Goal: Task Accomplishment & Management: Use online tool/utility

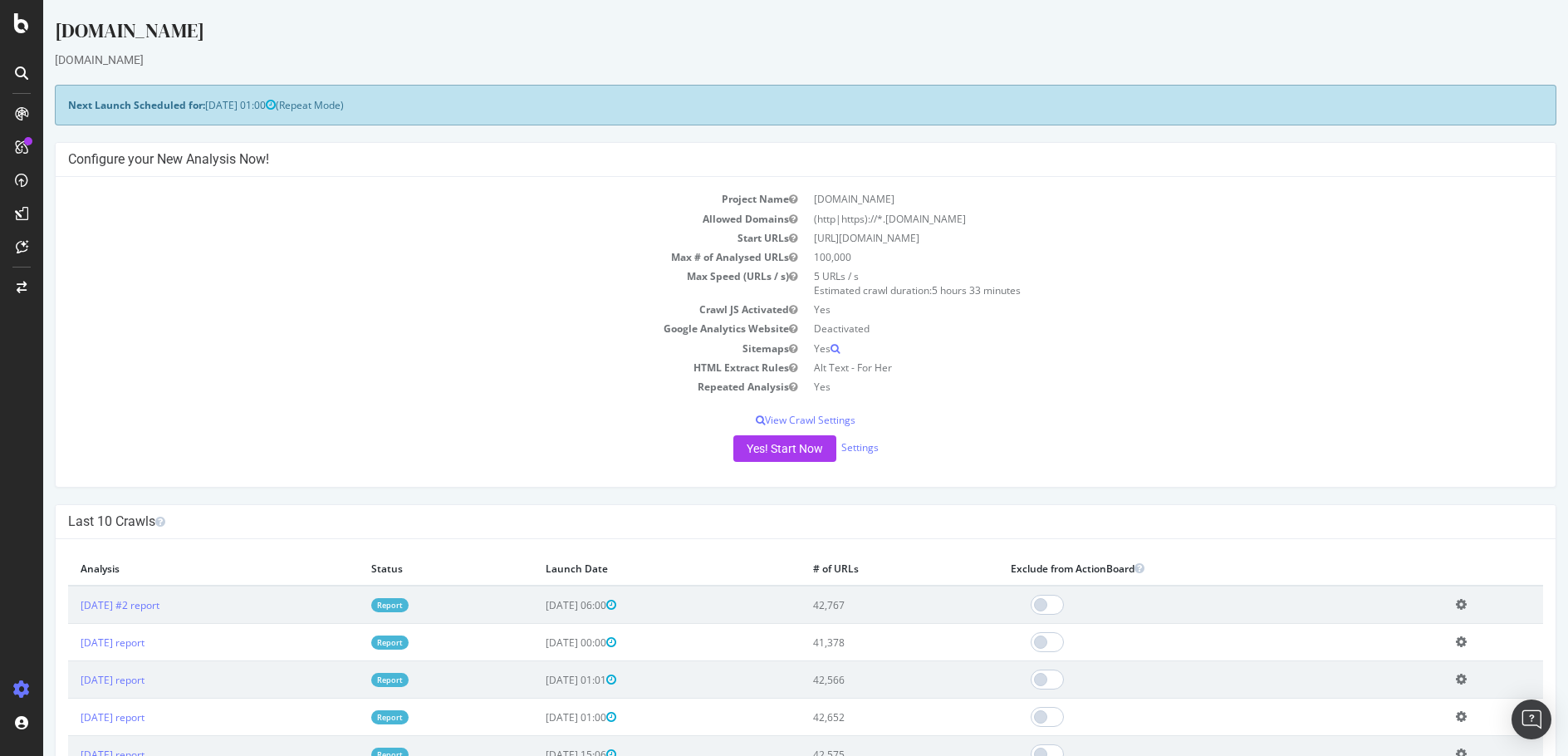
click at [611, 394] on td "Repeated Analysis" at bounding box center [436, 386] width 737 height 19
click at [789, 455] on button "Yes! Start Now" at bounding box center [784, 448] width 103 height 26
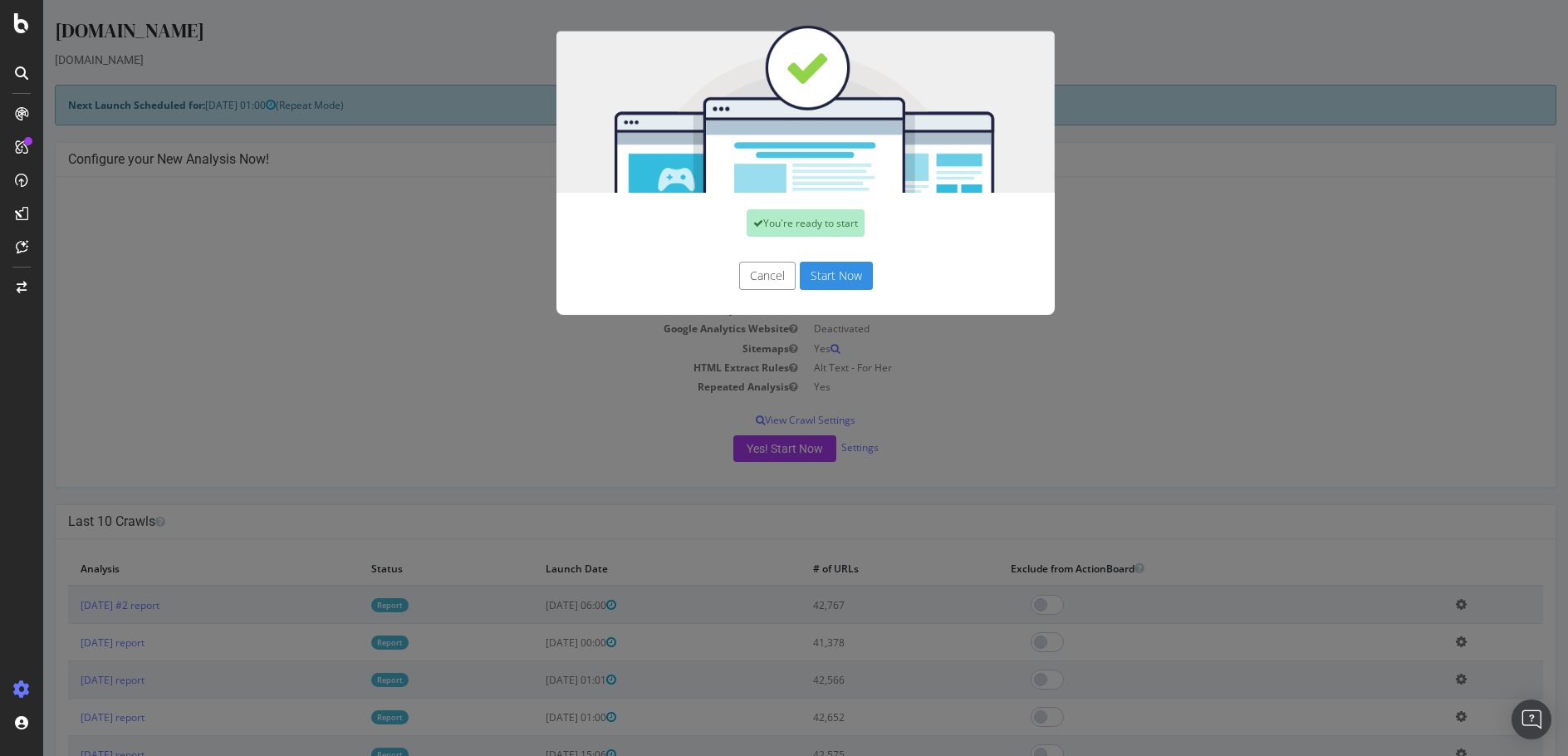
click at [851, 276] on button "Start Now" at bounding box center [835, 276] width 73 height 28
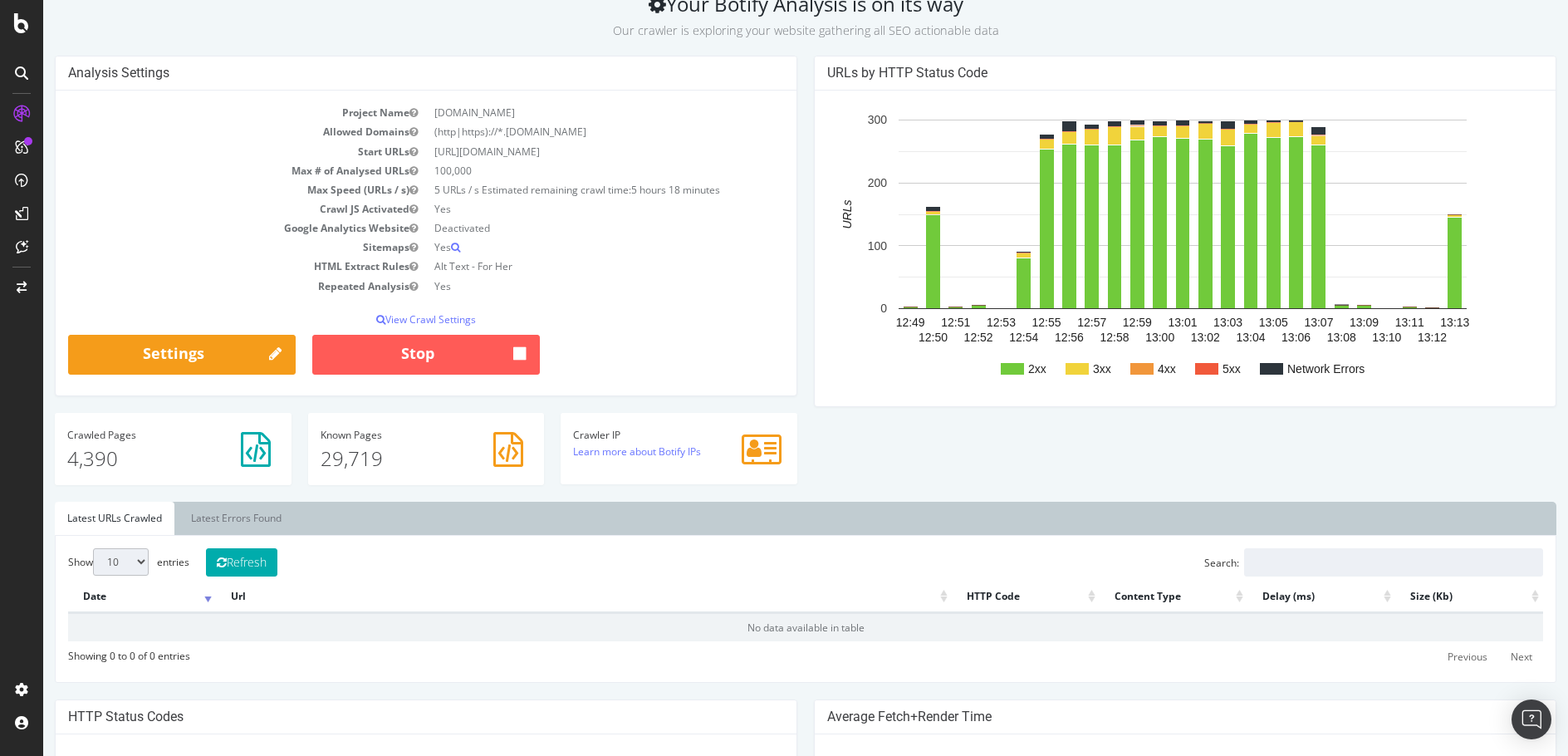
scroll to position [86, 0]
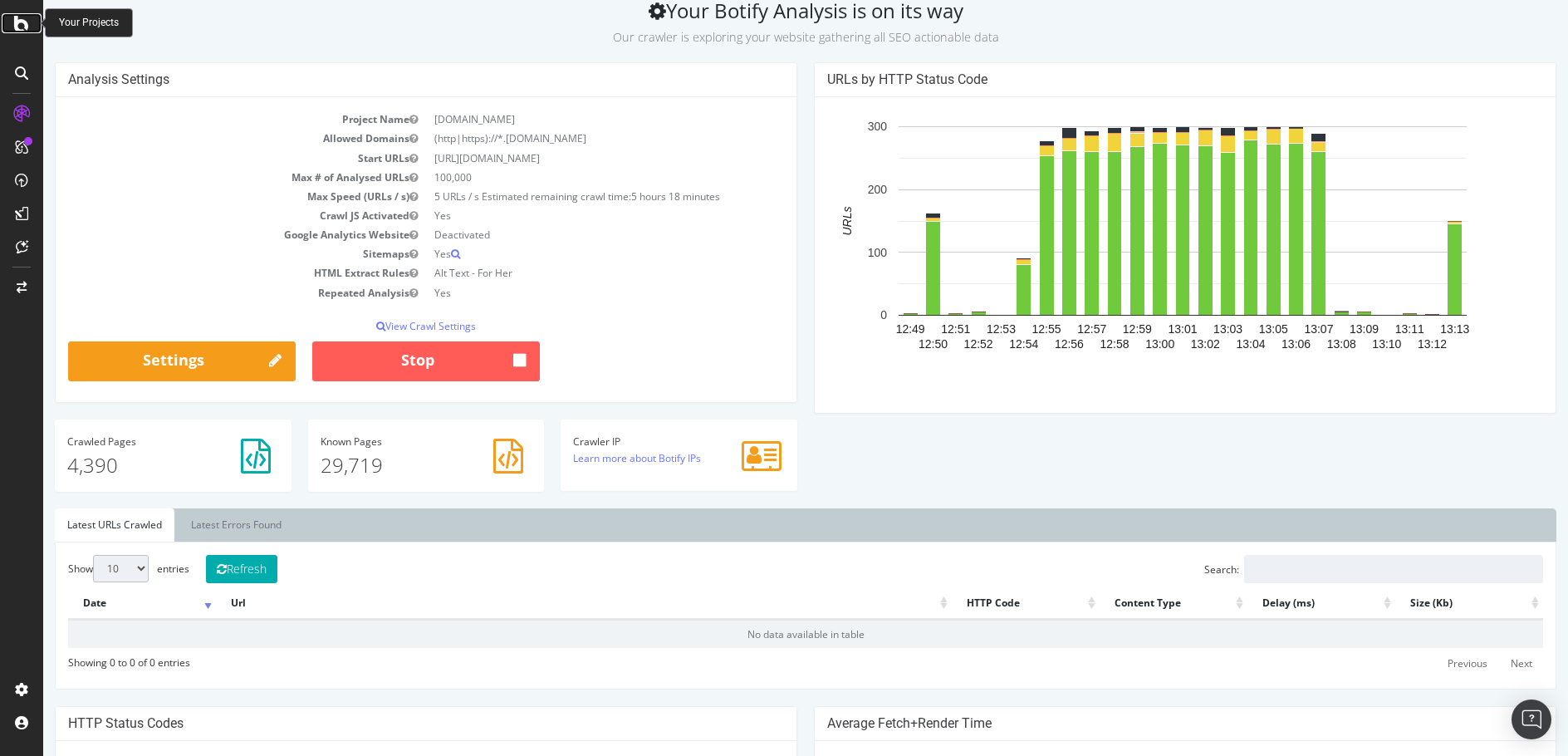
click at [27, 19] on icon at bounding box center [22, 23] width 15 height 20
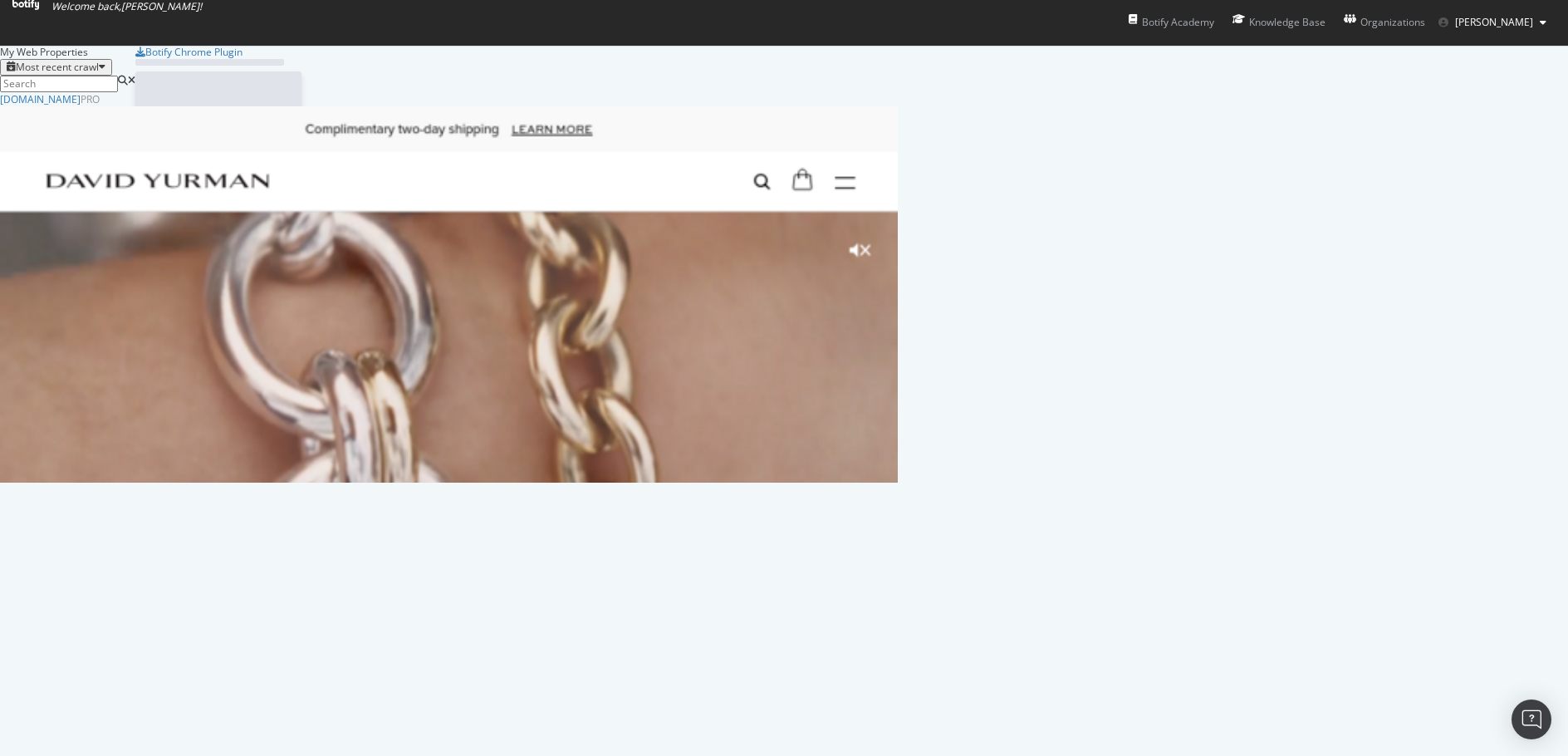
scroll to position [744, 1543]
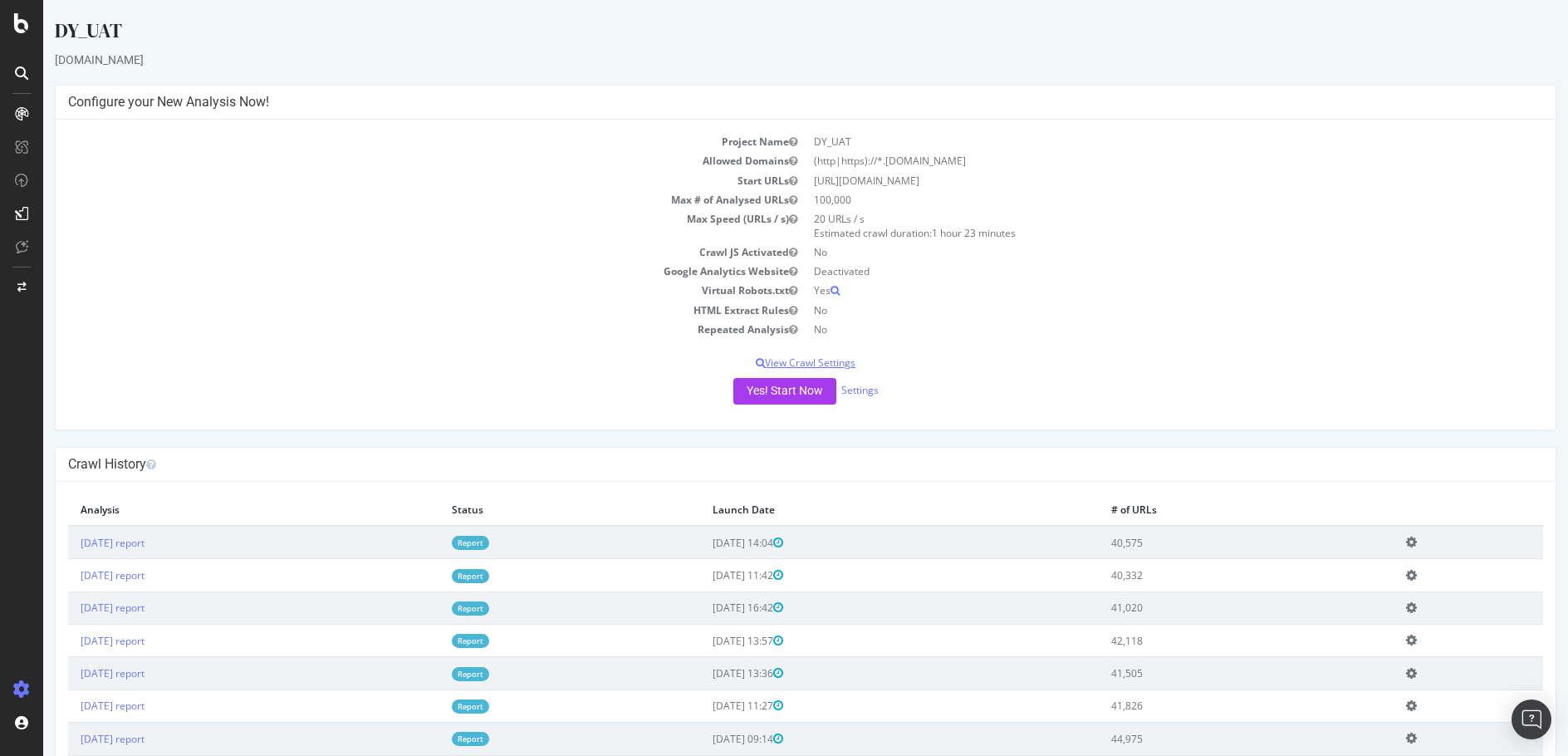
click at [838, 366] on p "View Crawl Settings" at bounding box center [805, 362] width 1475 height 14
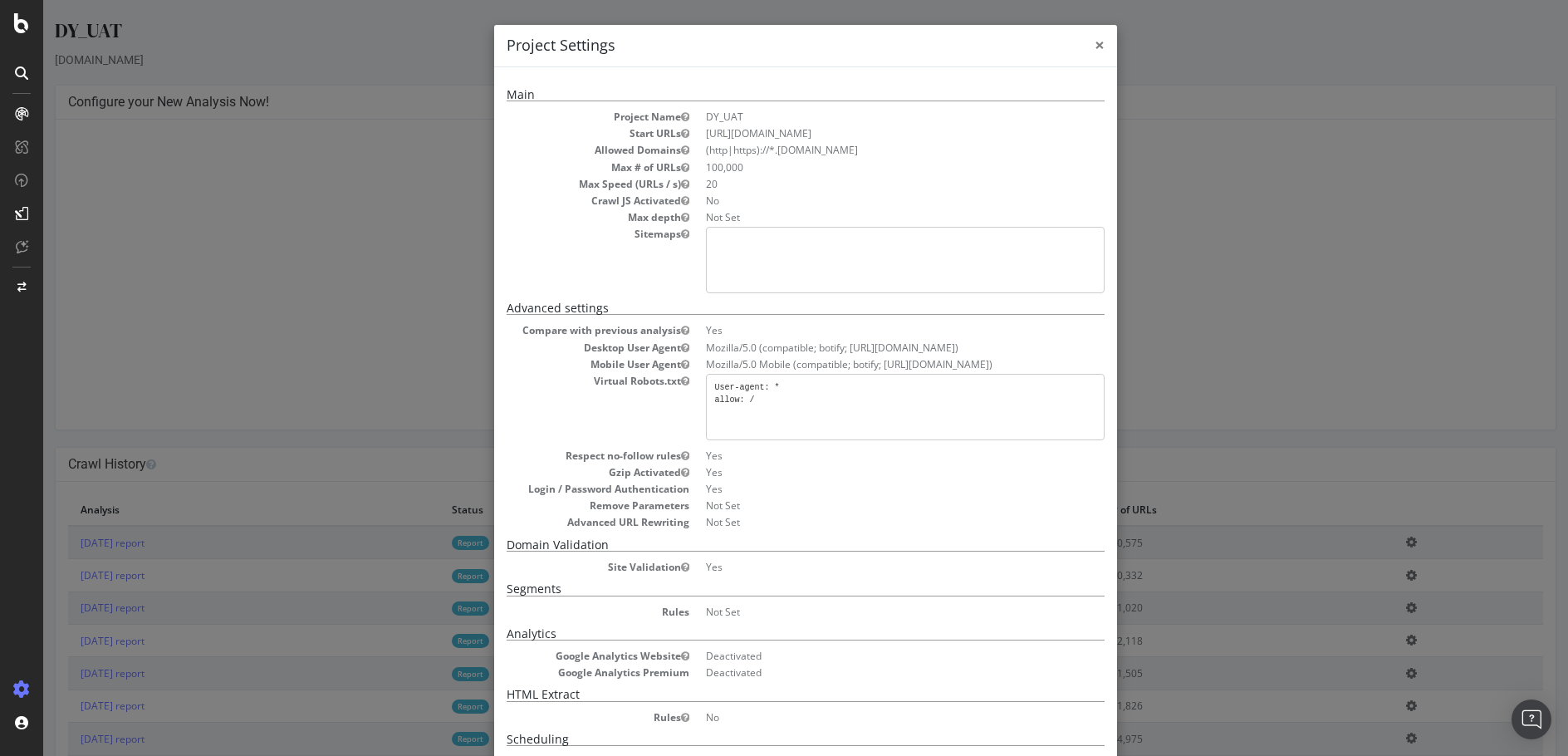
click at [1096, 42] on span "×" at bounding box center [1100, 44] width 10 height 24
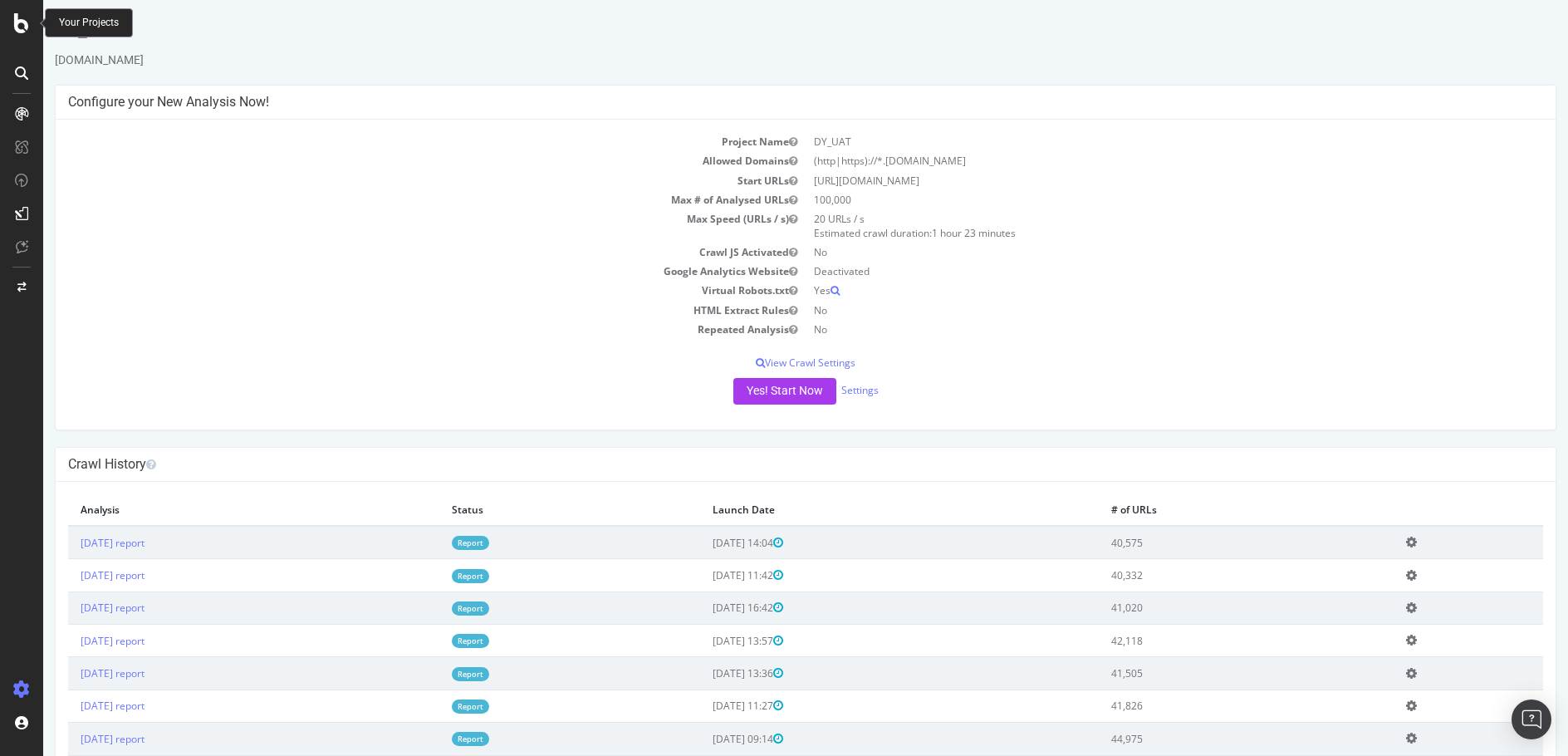
scroll to position [79, 0]
